Goal: Task Accomplishment & Management: Manage account settings

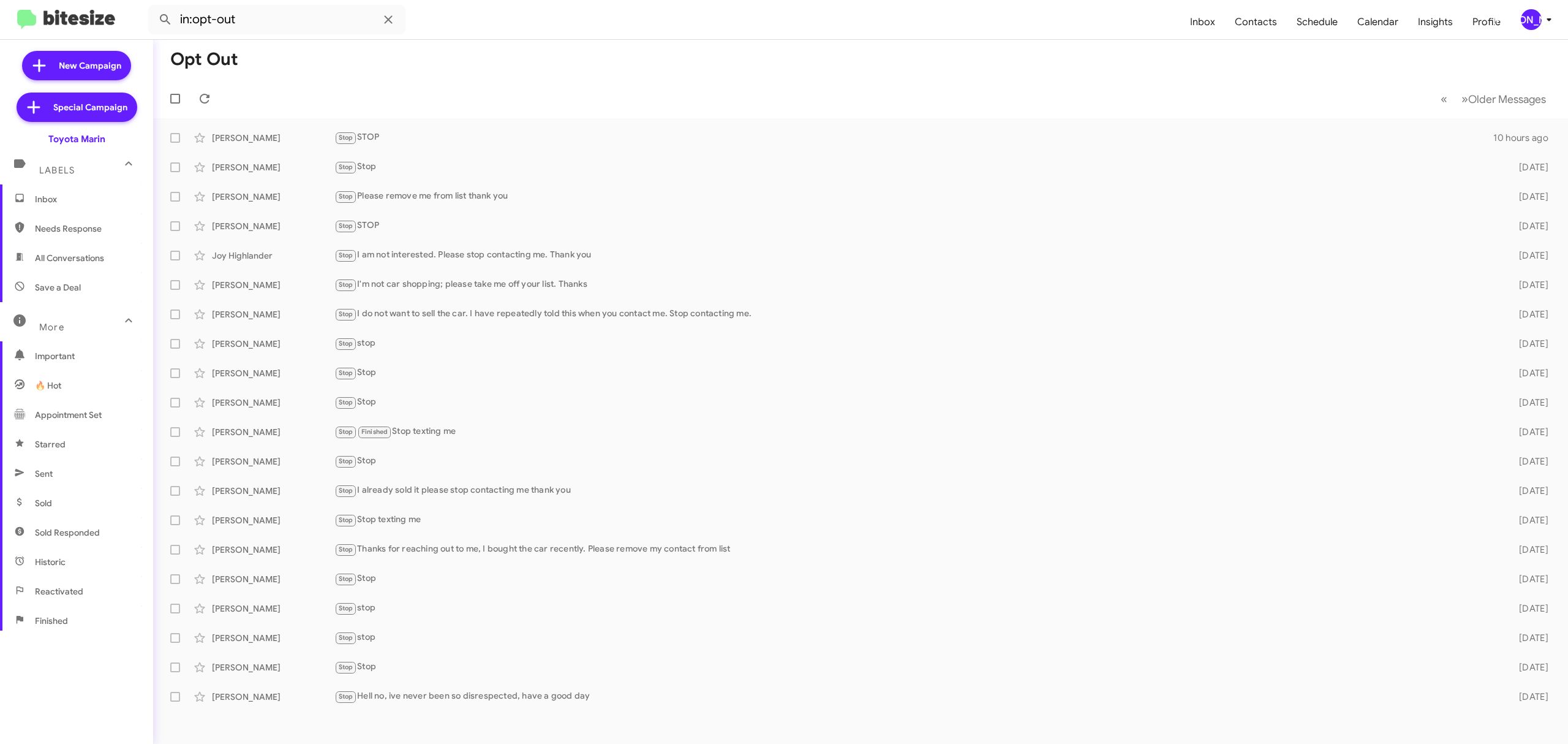
scroll to position [131, 0]
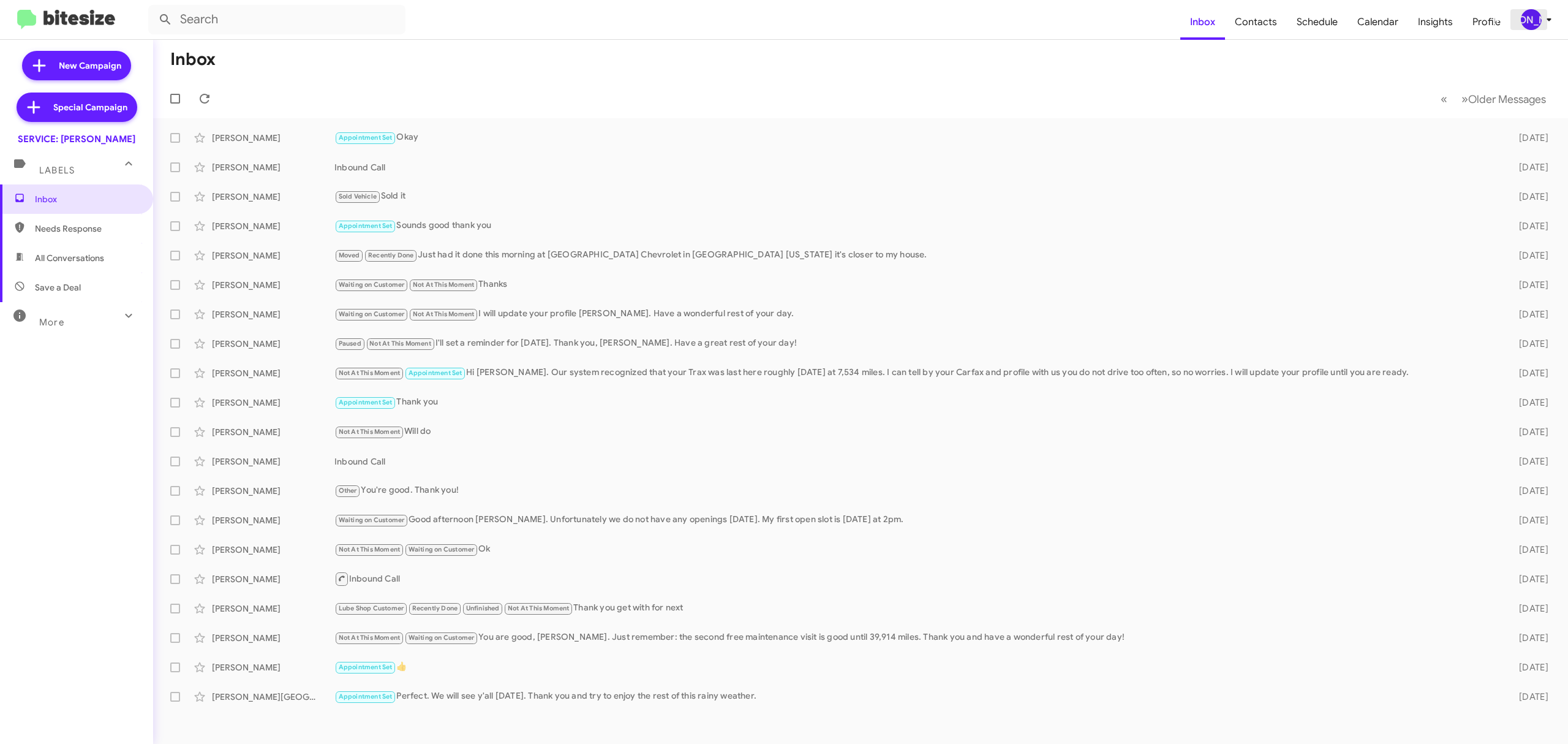
click at [1534, 27] on div "[PERSON_NAME]" at bounding box center [1531, 20] width 21 height 21
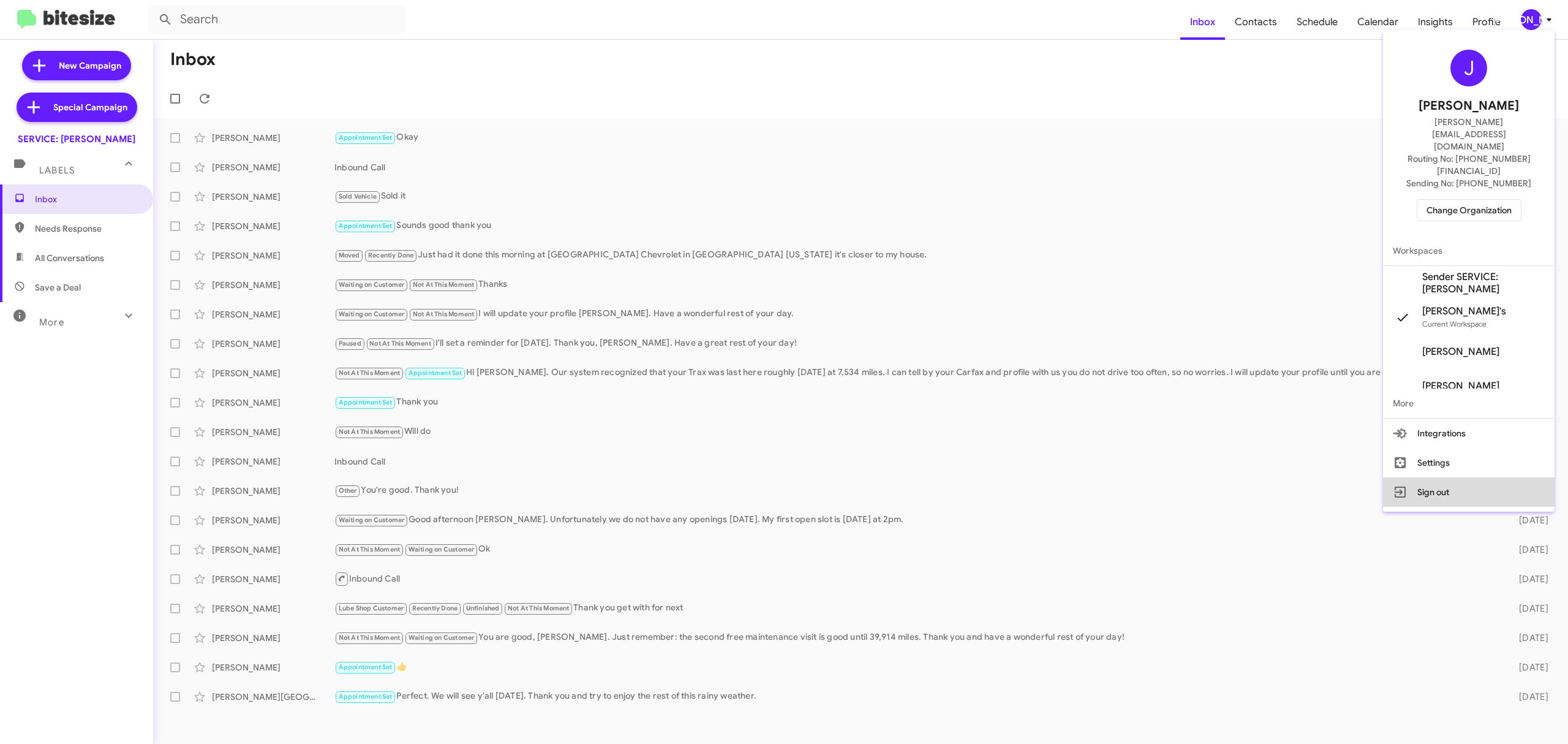
click at [1424, 477] on button "Sign out" at bounding box center [1469, 492] width 172 height 29
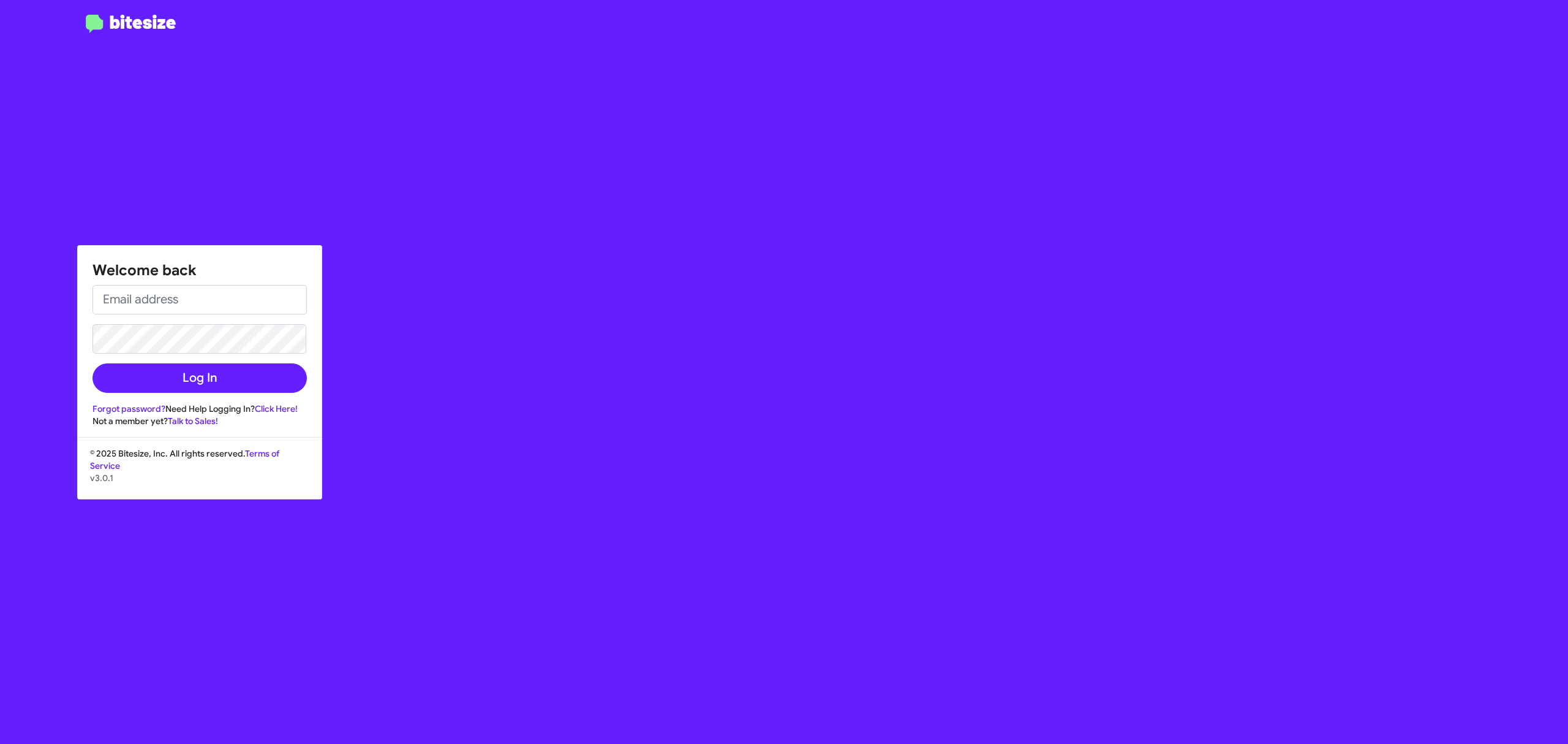
type input "[EMAIL_ADDRESS][DOMAIN_NAME]"
click at [246, 383] on button "Log In" at bounding box center [199, 378] width 214 height 29
